Goal: Information Seeking & Learning: Check status

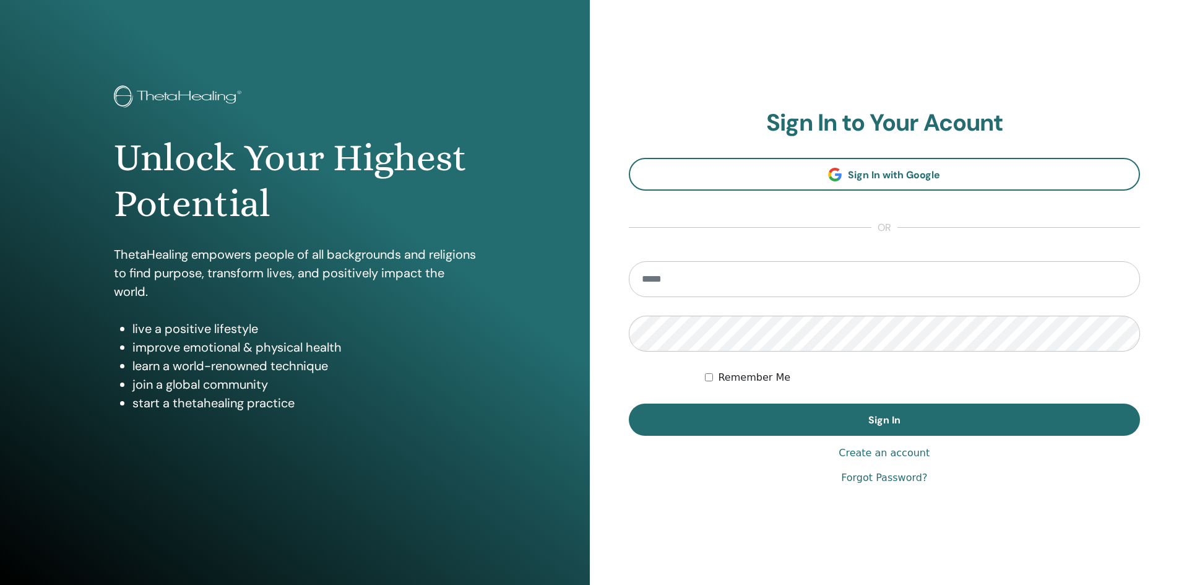
click at [808, 271] on input "email" at bounding box center [885, 279] width 512 height 36
type input "**********"
click at [629, 404] on button "Sign In" at bounding box center [885, 420] width 512 height 32
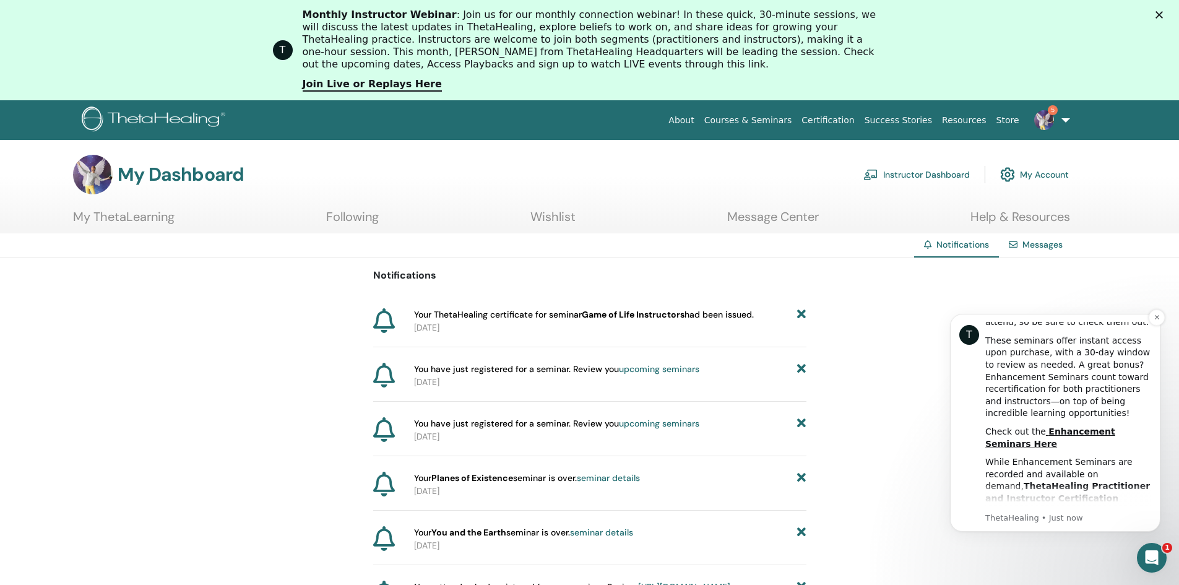
scroll to position [210, 0]
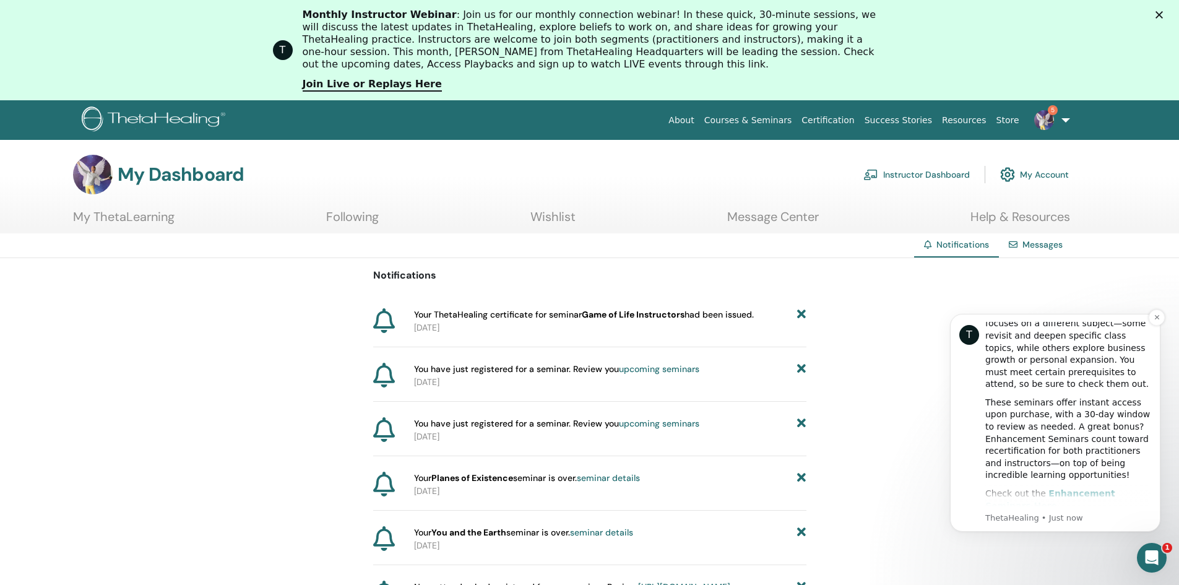
click at [1106, 488] on b "Enhancement Seminars Here" at bounding box center [1050, 499] width 130 height 22
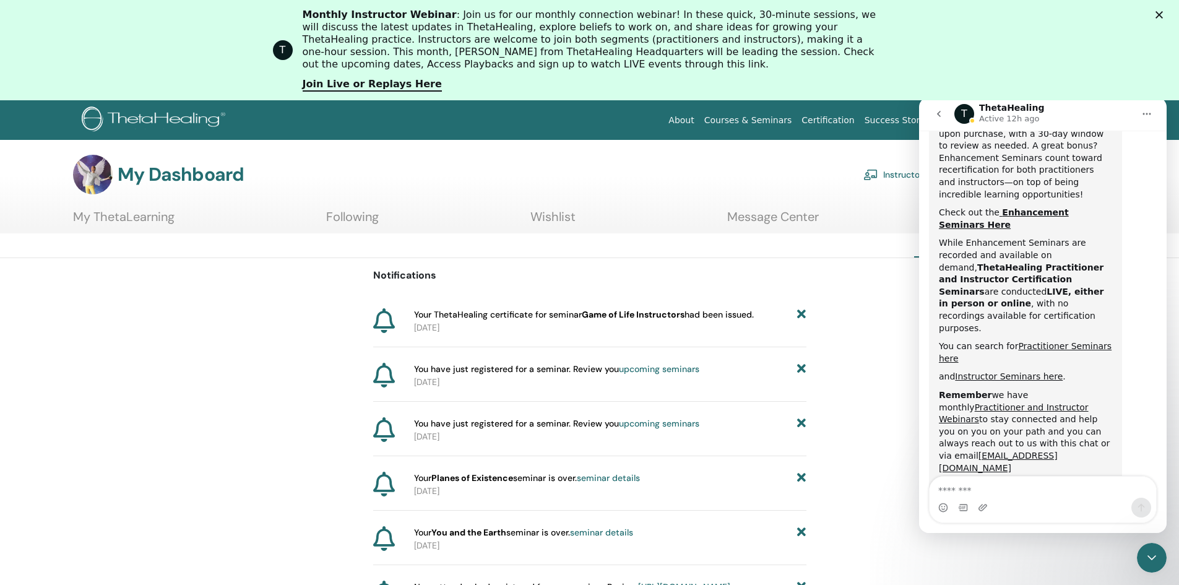
scroll to position [442, 0]
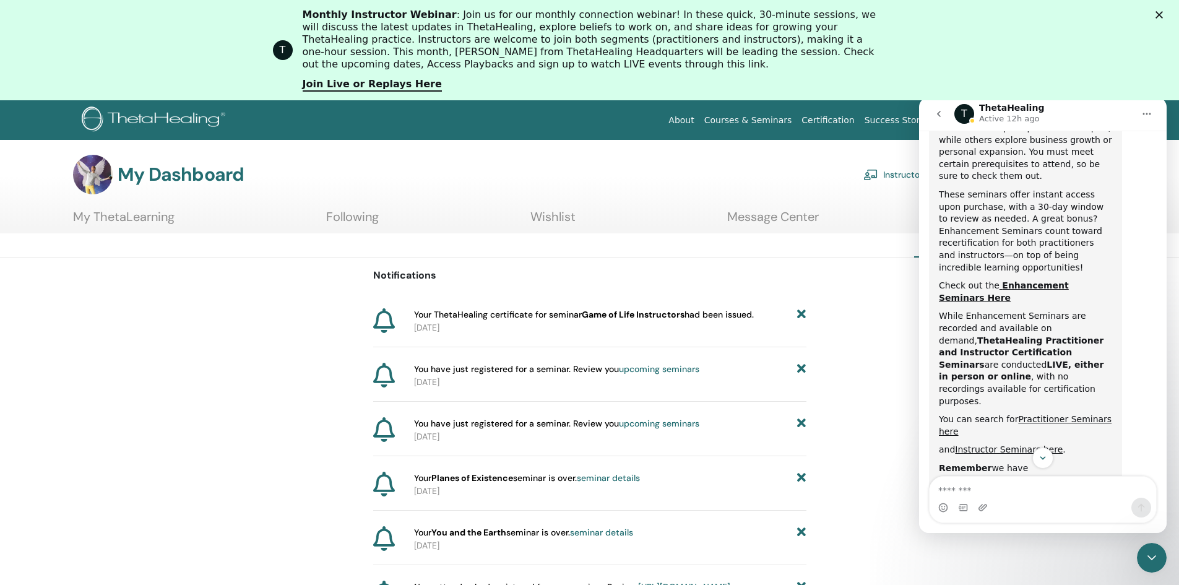
click at [100, 173] on img at bounding box center [93, 175] width 40 height 40
click at [129, 215] on link "My ThetaLearning" at bounding box center [124, 221] width 102 height 24
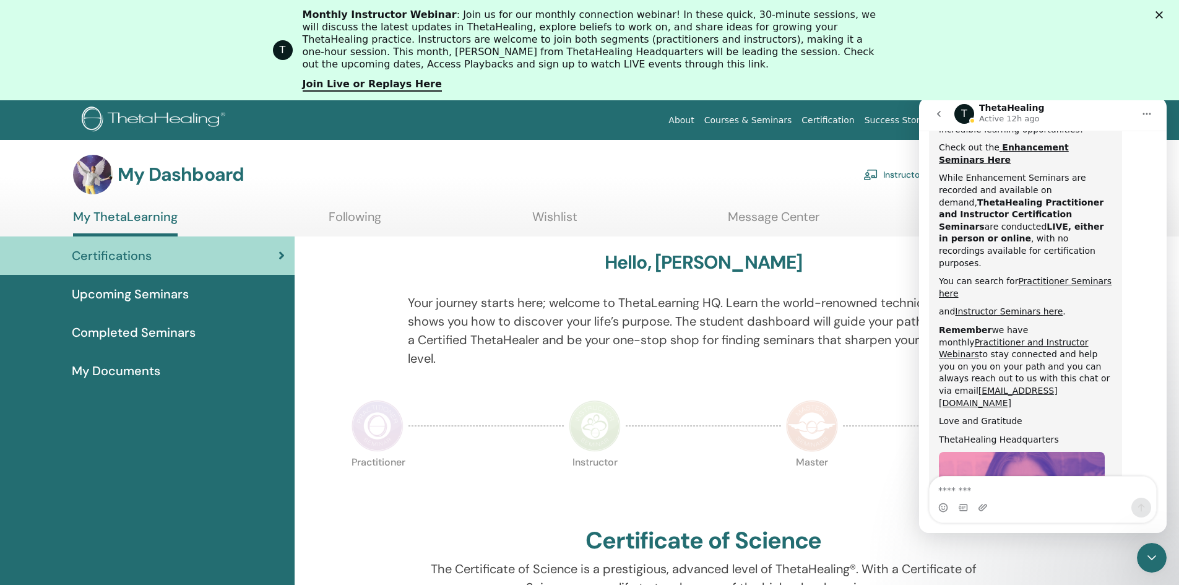
scroll to position [628, 0]
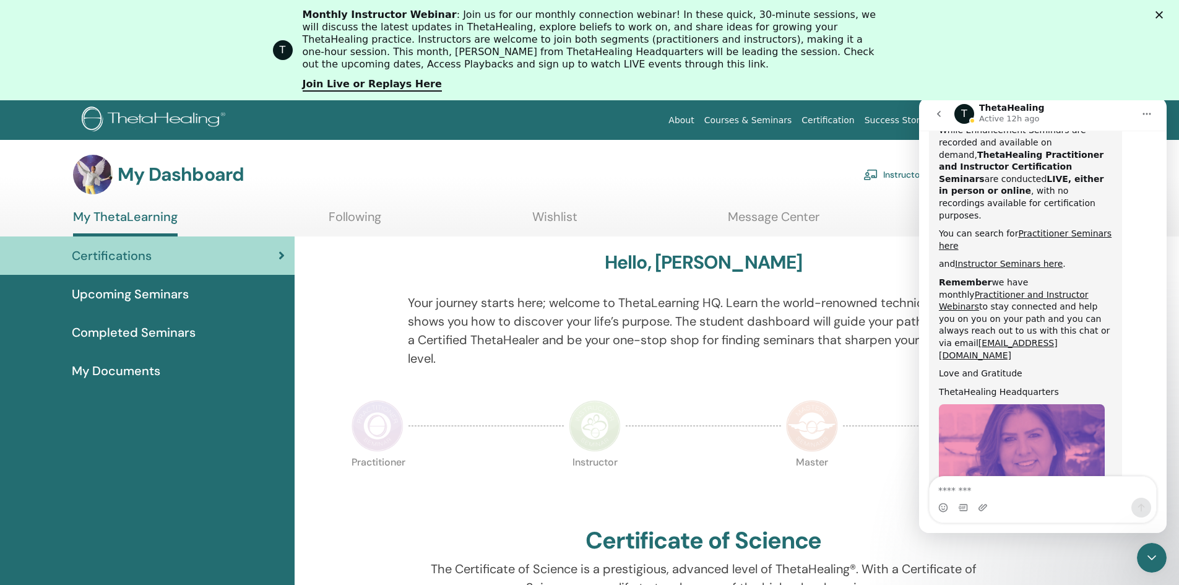
click at [1148, 115] on icon "Home" at bounding box center [1147, 114] width 10 height 10
click at [938, 113] on icon "go back" at bounding box center [939, 114] width 4 height 6
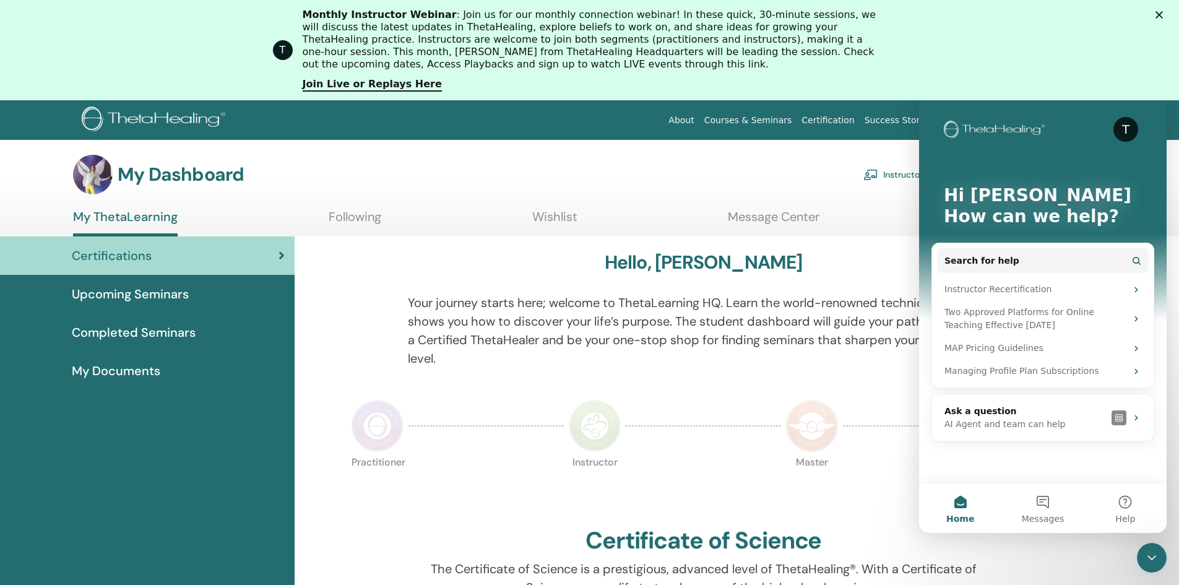
click at [1150, 556] on icon "Close Intercom Messenger" at bounding box center [1152, 557] width 15 height 15
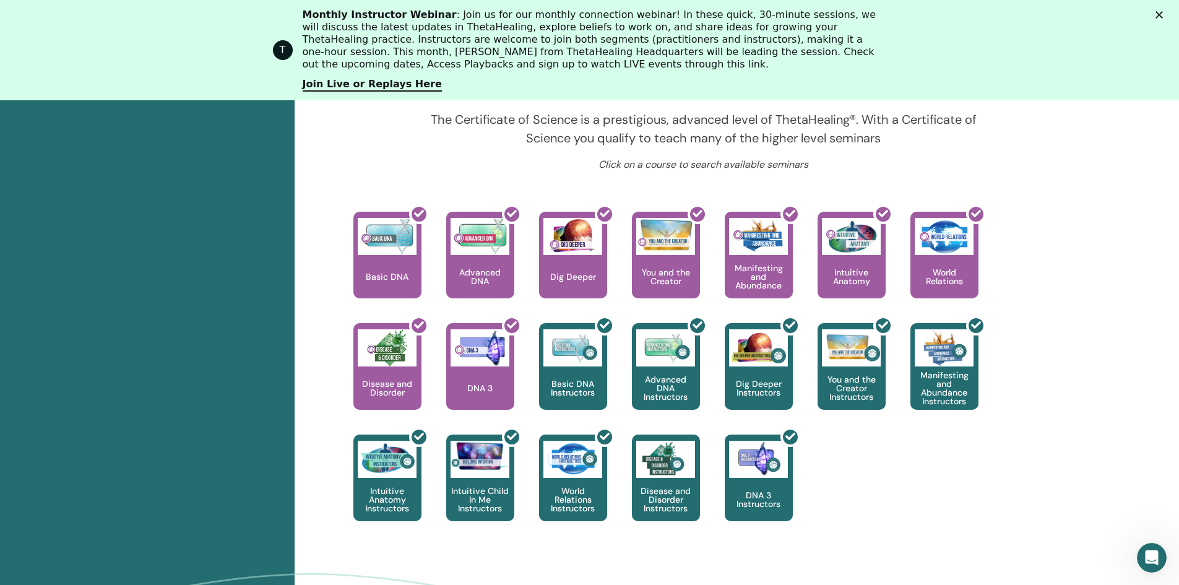
scroll to position [528, 0]
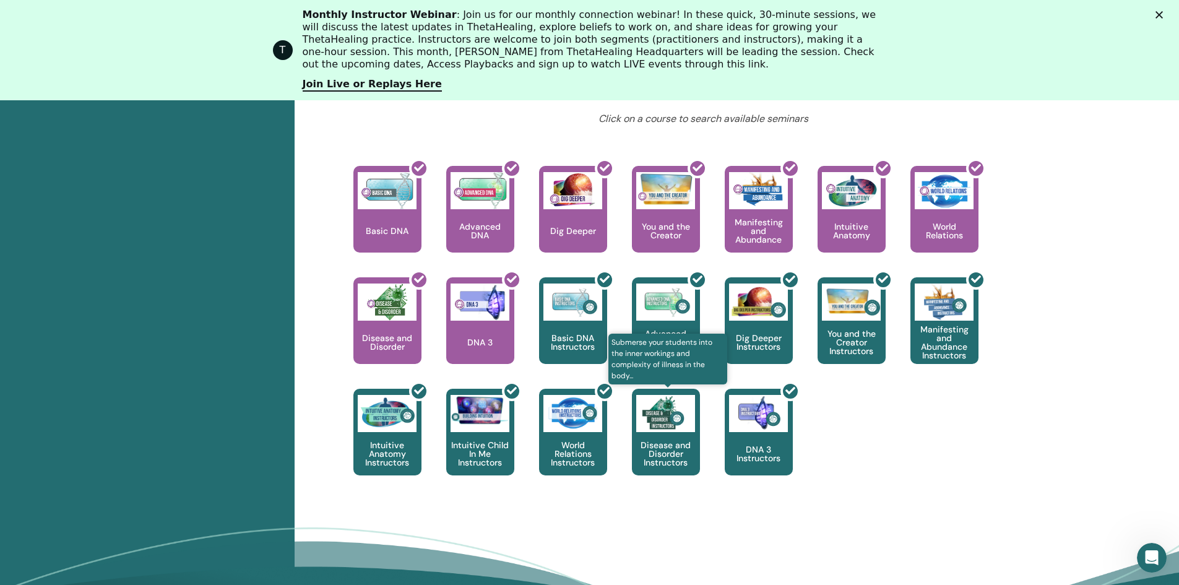
click at [669, 426] on img at bounding box center [665, 413] width 59 height 37
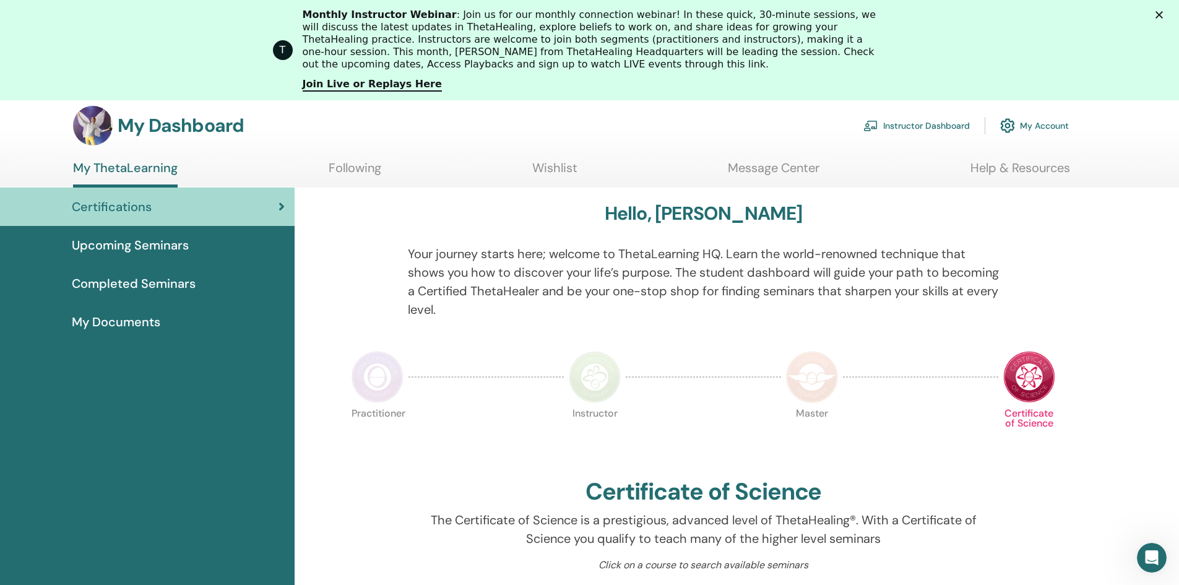
scroll to position [24, 0]
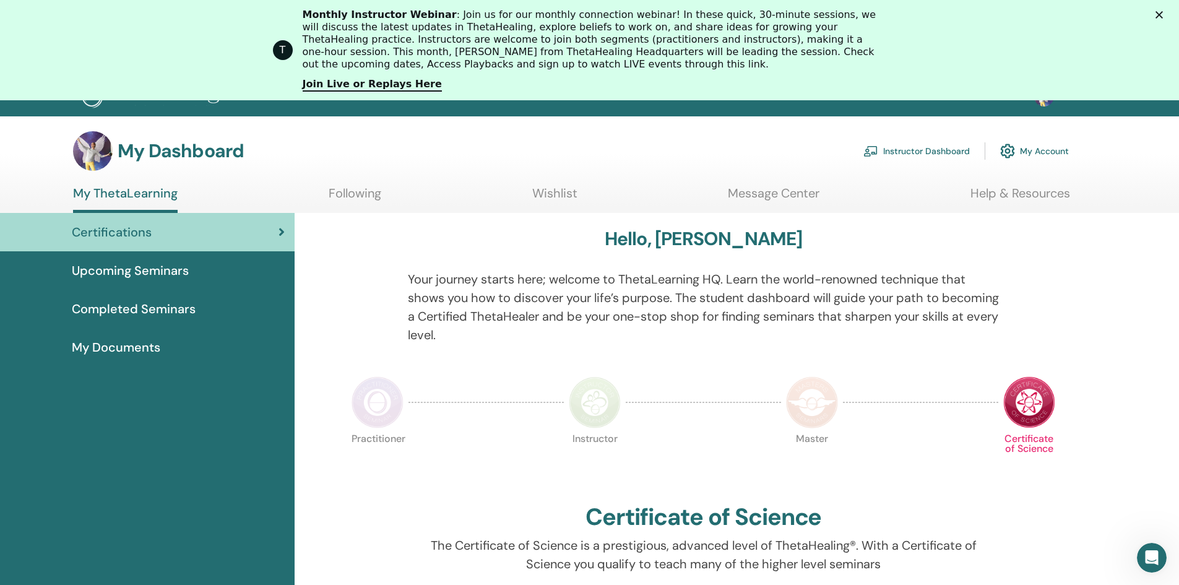
click at [186, 306] on span "Completed Seminars" at bounding box center [134, 309] width 124 height 19
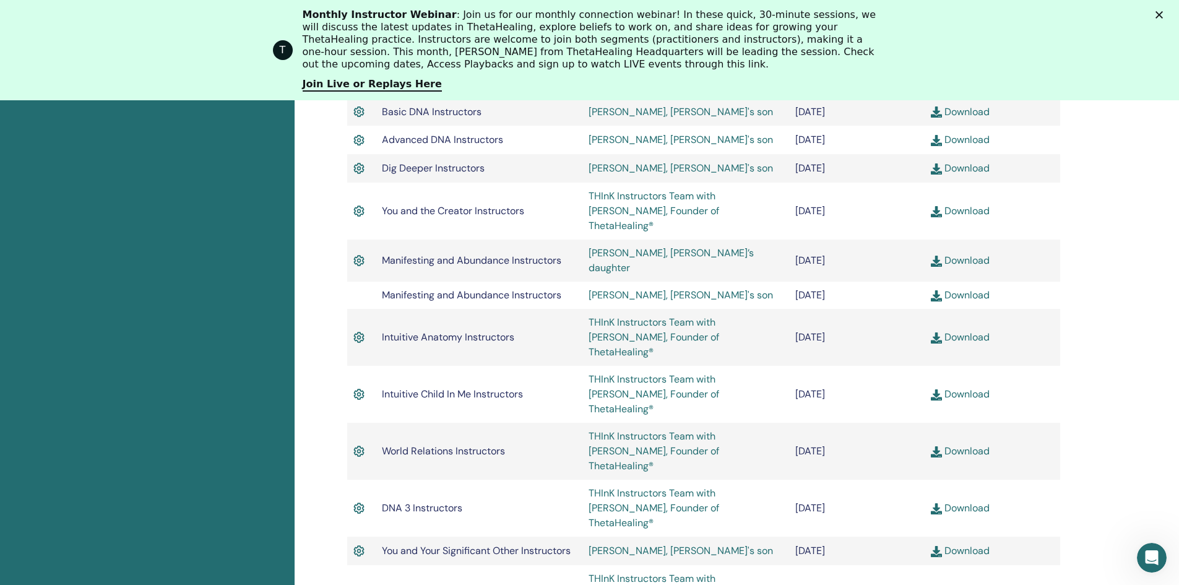
scroll to position [1023, 0]
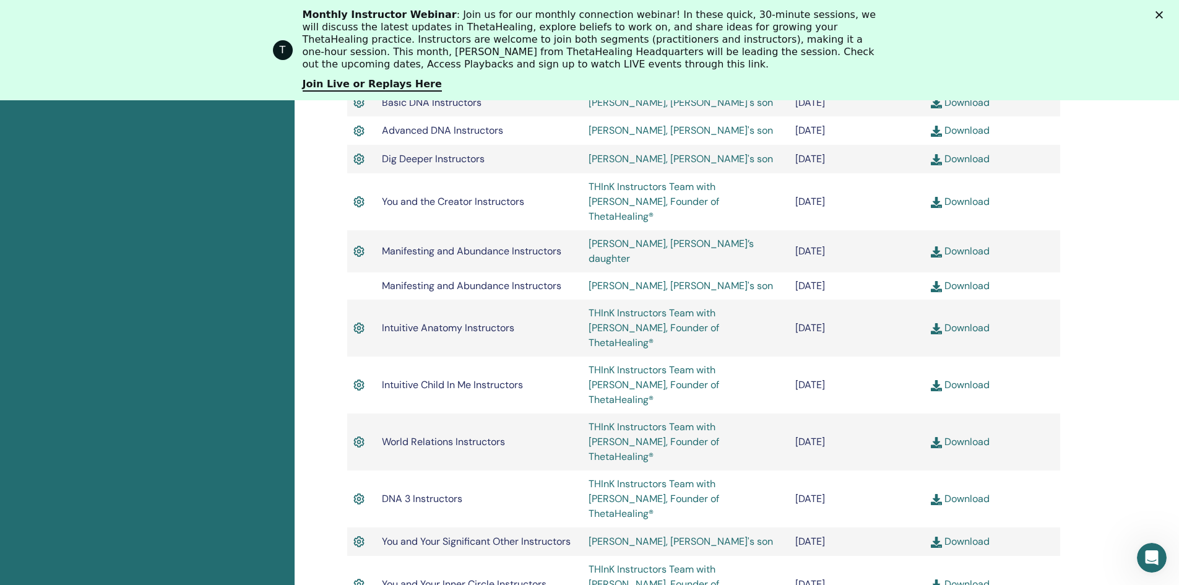
click at [359, 320] on img at bounding box center [358, 328] width 11 height 16
click at [360, 272] on td at bounding box center [361, 285] width 28 height 27
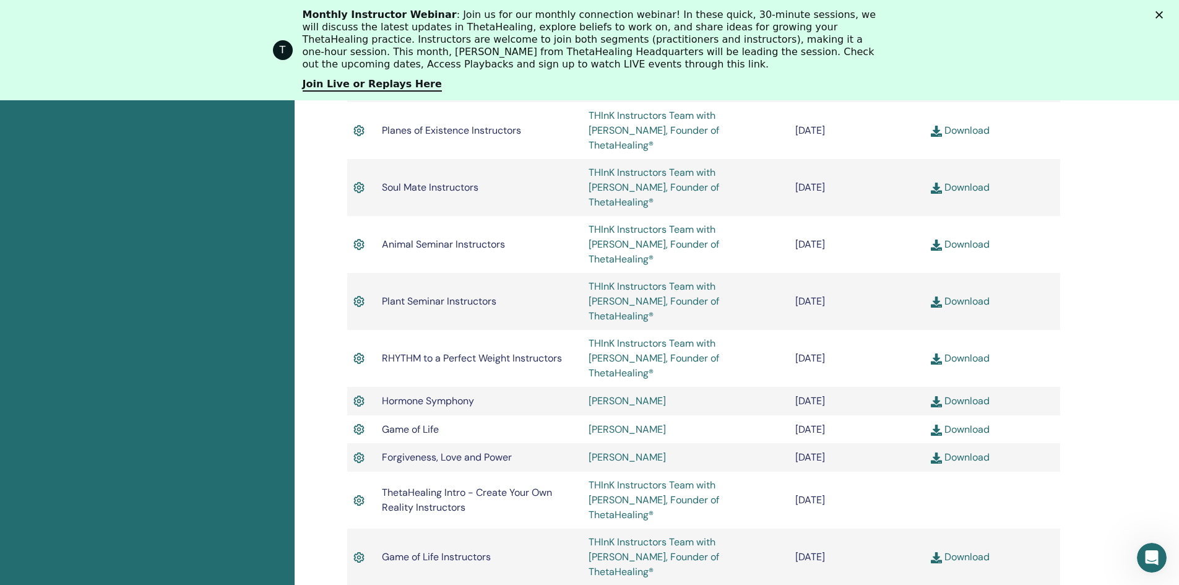
scroll to position [1580, 0]
